Goal: Information Seeking & Learning: Learn about a topic

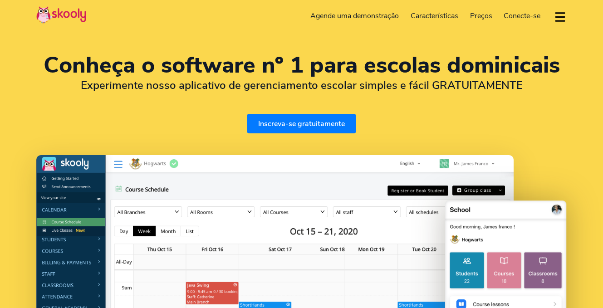
select select "pt"
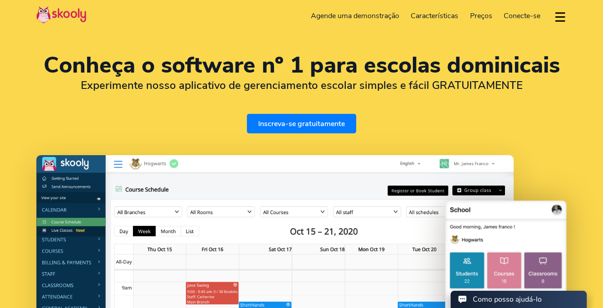
select select "55"
select select "[GEOGRAPHIC_DATA]"
select select "America/Rio_Branco"
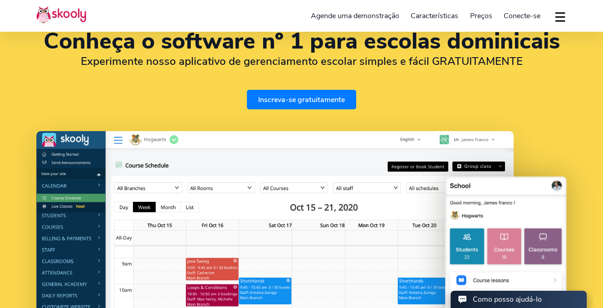
scroll to position [91, 0]
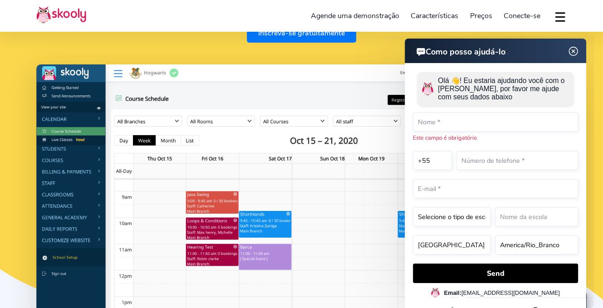
click at [577, 51] on img at bounding box center [573, 51] width 17 height 11
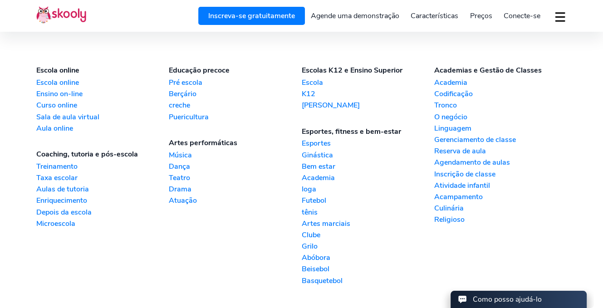
scroll to position [2088, 0]
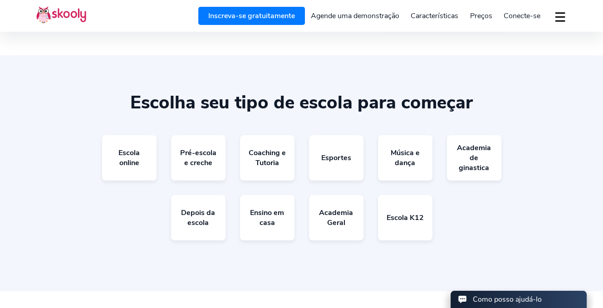
drag, startPoint x: 296, startPoint y: 266, endPoint x: 288, endPoint y: 254, distance: 14.7
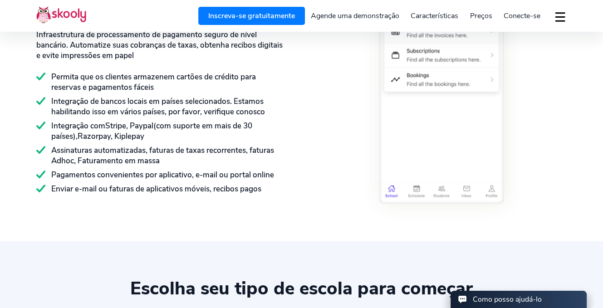
scroll to position [1371, 0]
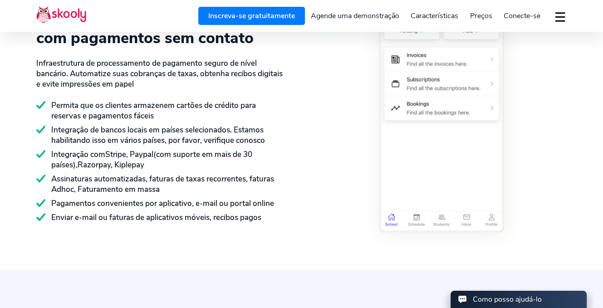
drag, startPoint x: 260, startPoint y: 93, endPoint x: 260, endPoint y: 84, distance: 10.0
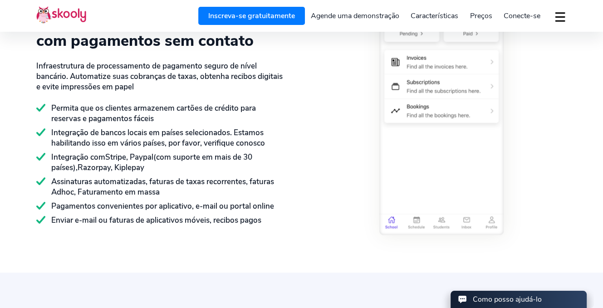
drag, startPoint x: 260, startPoint y: 84, endPoint x: 262, endPoint y: 74, distance: 9.5
click at [299, 121] on div "PROCESSO DE PAGAMENTO Cobrar taxas mais rapidamente com pagamentos sem contato …" at bounding box center [169, 110] width 266 height 252
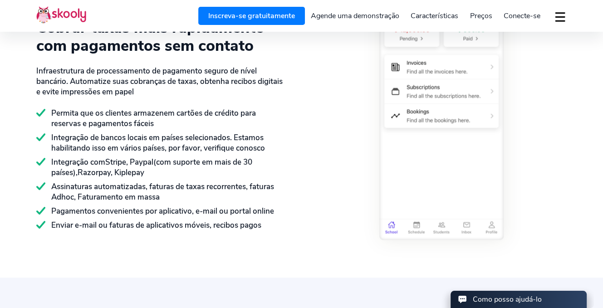
drag, startPoint x: 314, startPoint y: 162, endPoint x: 312, endPoint y: 113, distance: 48.2
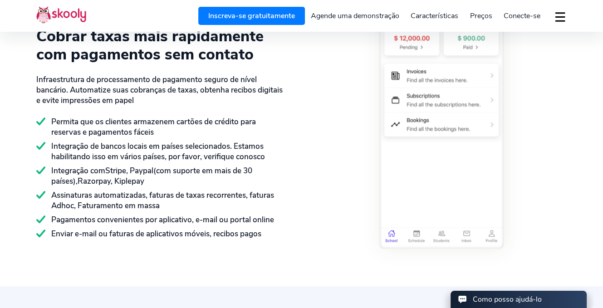
drag, startPoint x: 312, startPoint y: 113, endPoint x: 314, endPoint y: 70, distance: 43.6
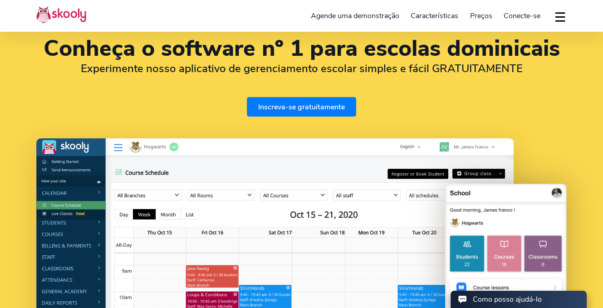
scroll to position [0, 0]
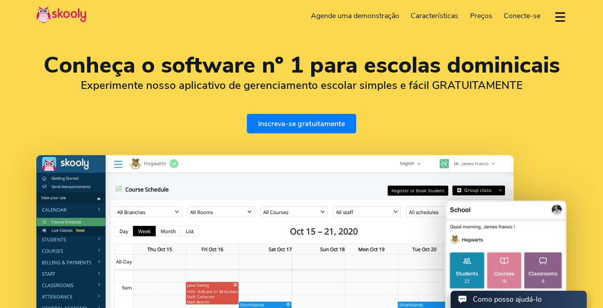
click at [521, 61] on h1 "Conheça o software nº 1 para escolas dominicais" at bounding box center [301, 65] width 531 height 22
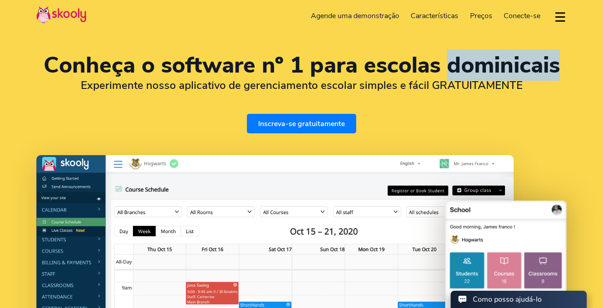
click at [521, 61] on h1 "Conheça o software nº 1 para escolas dominicais" at bounding box center [301, 65] width 531 height 22
click at [518, 63] on h1 "Conheça o software nº 1 para escolas dominicais" at bounding box center [301, 65] width 531 height 22
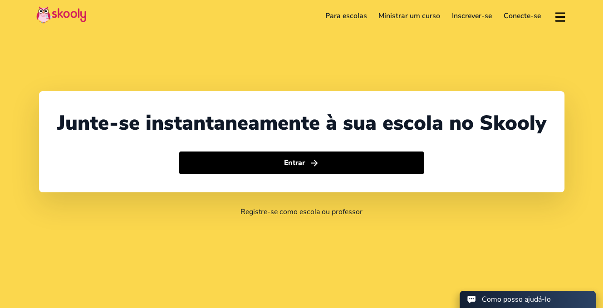
select select "55"
select select "[GEOGRAPHIC_DATA]"
select select "America/Rio_Branco"
click at [354, 11] on link "Para escolas" at bounding box center [347, 16] width 54 height 15
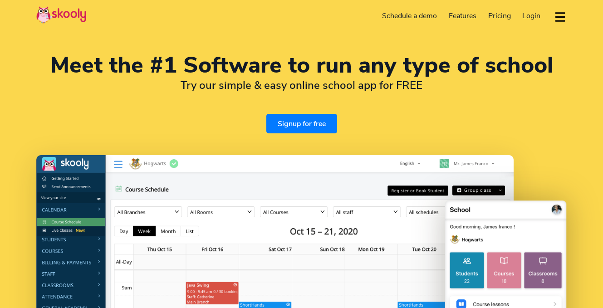
select select "en"
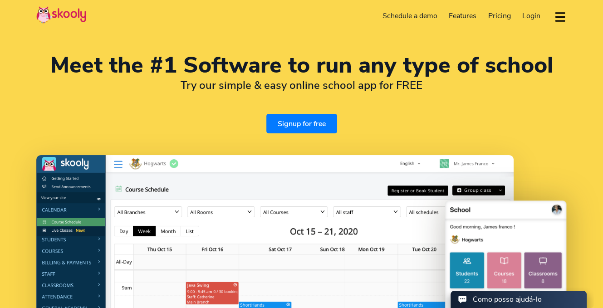
select select "55"
select select "[GEOGRAPHIC_DATA]"
select select "America/Rio_Branco"
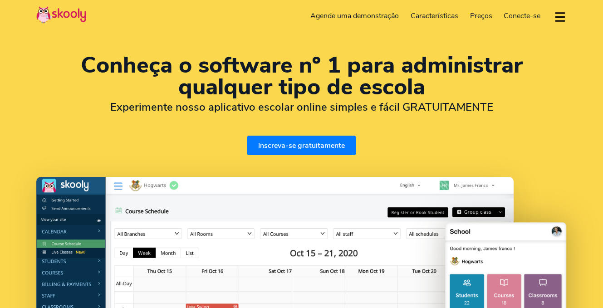
select select "pt"
select select "55"
select select "[GEOGRAPHIC_DATA]"
select select "America/Rio_Branco"
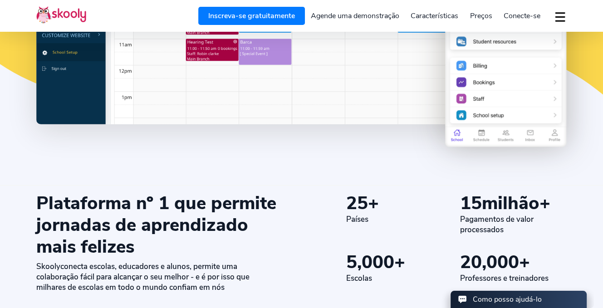
scroll to position [2073, 0]
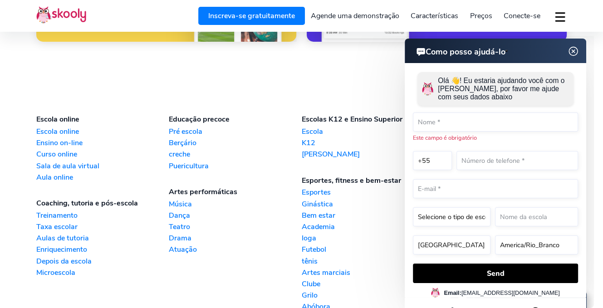
click at [570, 48] on img at bounding box center [573, 51] width 17 height 11
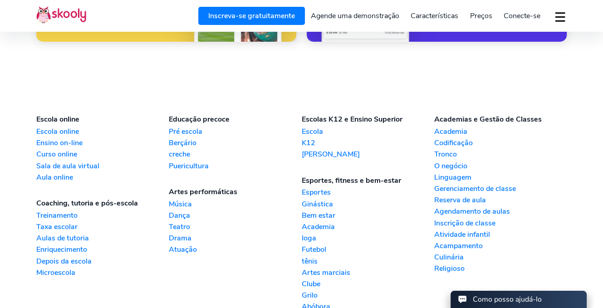
click at [313, 150] on link "[PERSON_NAME]" at bounding box center [368, 154] width 133 height 10
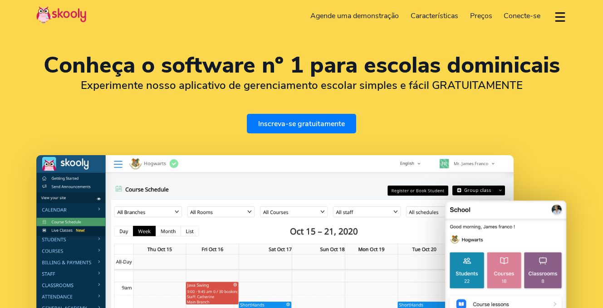
select select "pt"
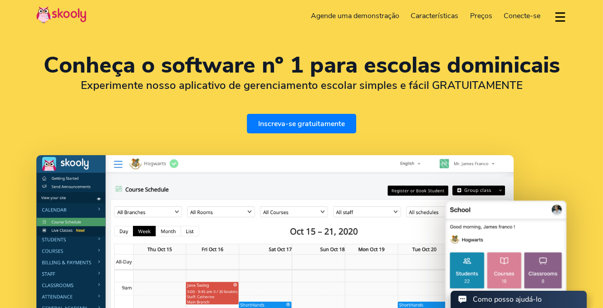
select select "55"
select select "[GEOGRAPHIC_DATA]"
select select "America/Rio_Branco"
